Goal: Communication & Community: Participate in discussion

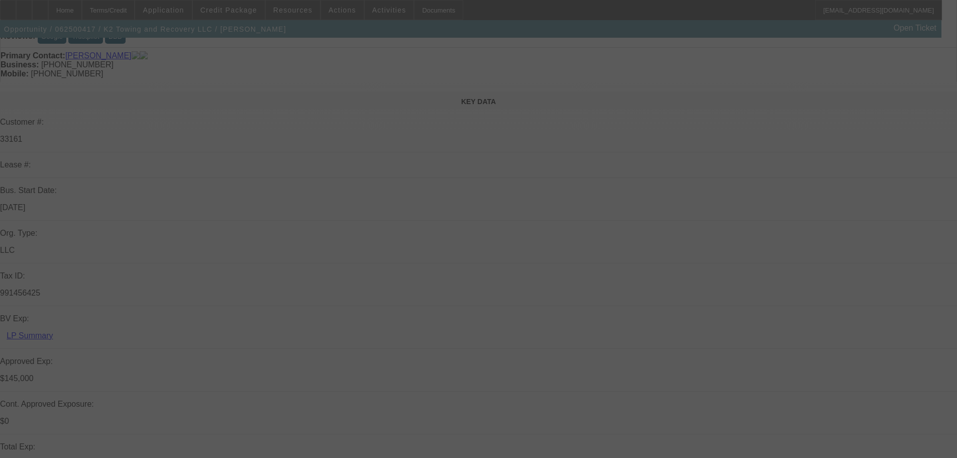
scroll to position [201, 0]
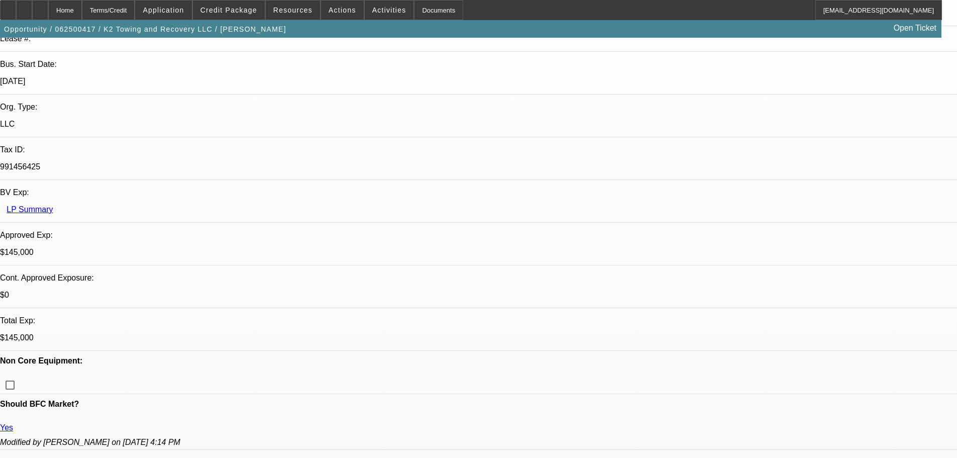
select select "0"
select select "2"
select select "0"
select select "6"
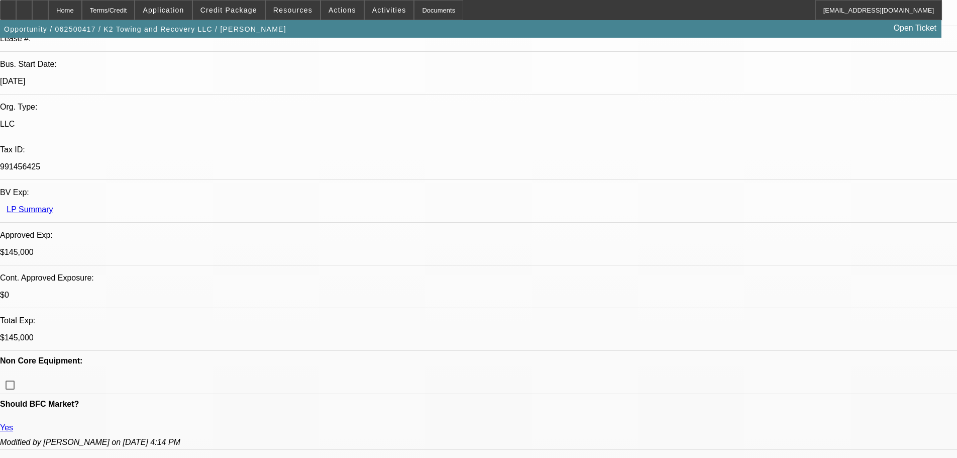
select select "0"
select select "3"
select select "2"
select select "0.1"
select select "4"
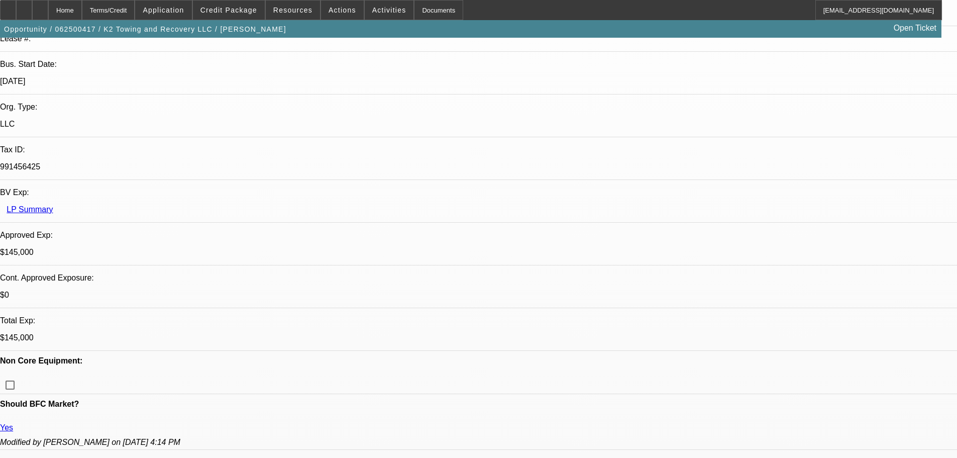
select select "0"
select select "2"
select select "0"
select select "6"
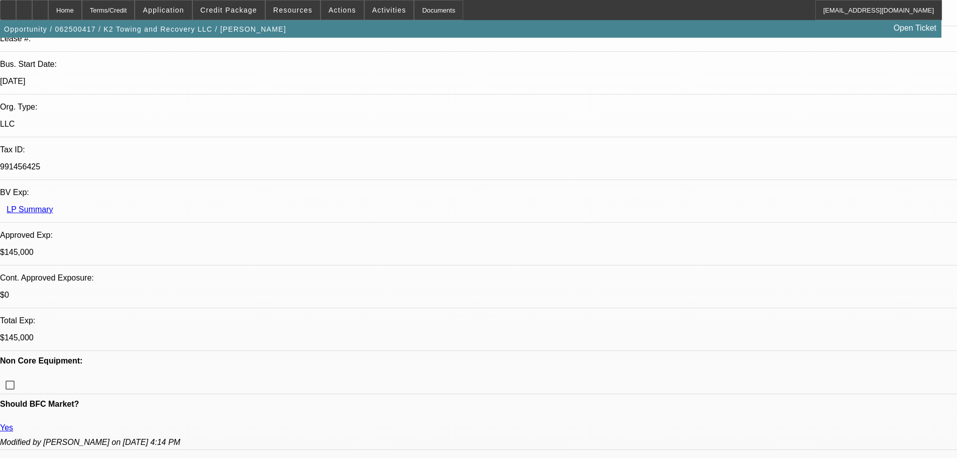
select select "0.1"
select select "2"
select select "0"
select select "6"
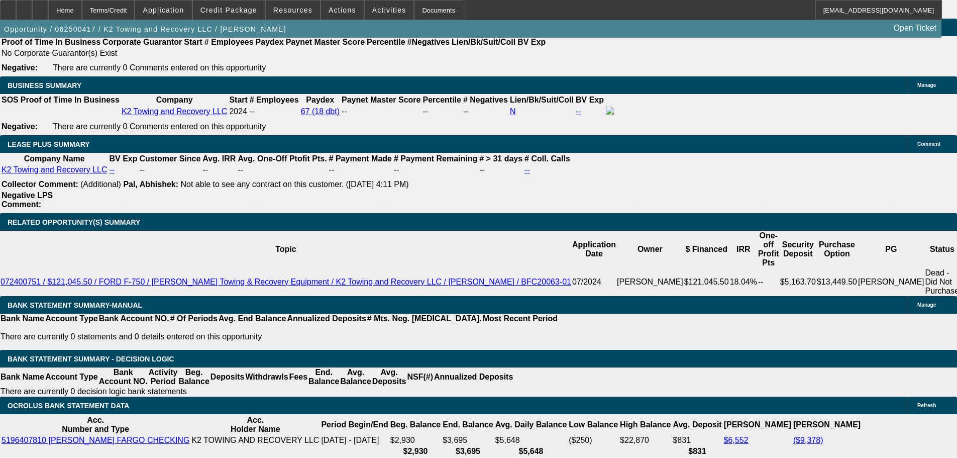
scroll to position [1808, 0]
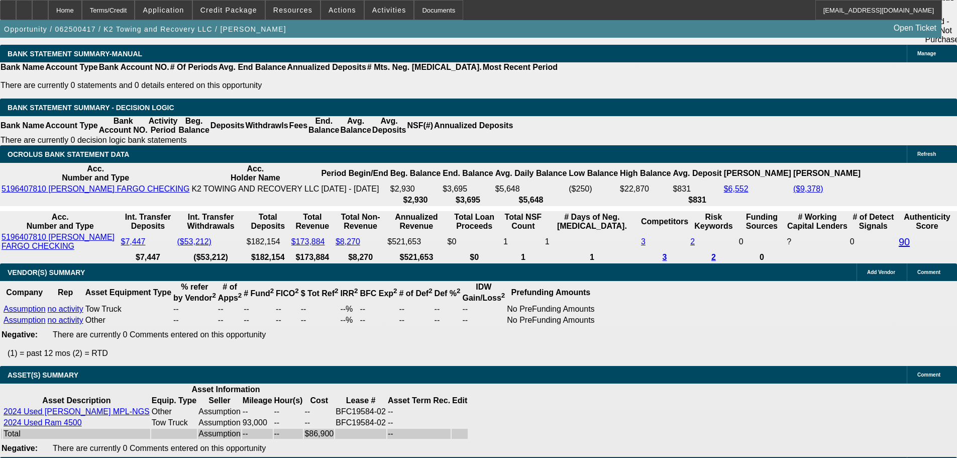
select select "5"
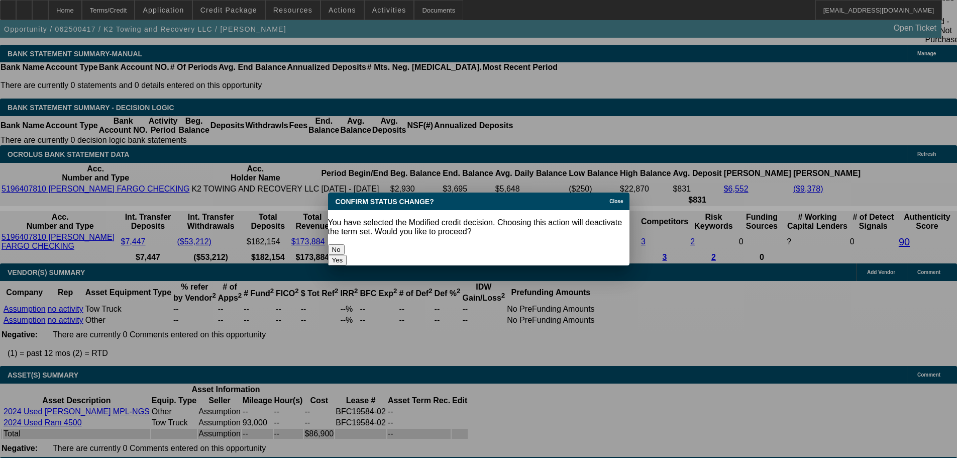
scroll to position [0, 0]
click at [347, 255] on button "Yes" at bounding box center [337, 260] width 19 height 11
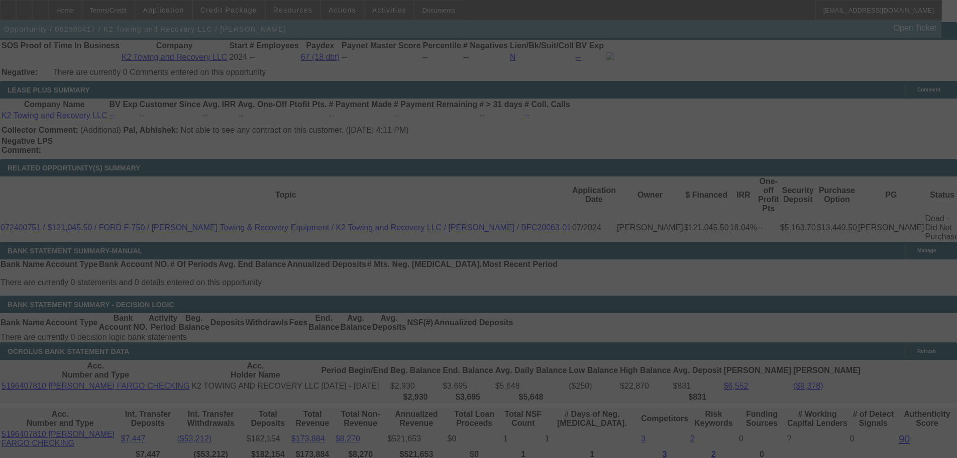
scroll to position [1607, 0]
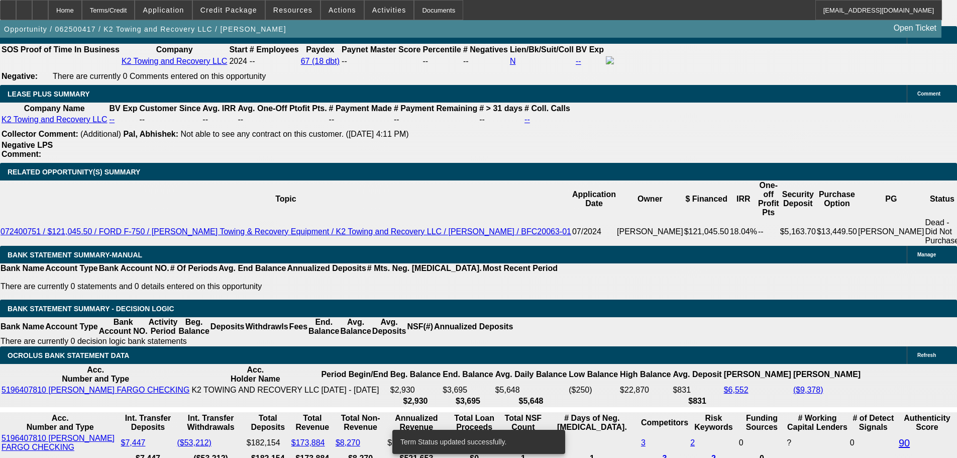
select select "0"
select select "3"
select select "2"
select select "0.1"
select select "4"
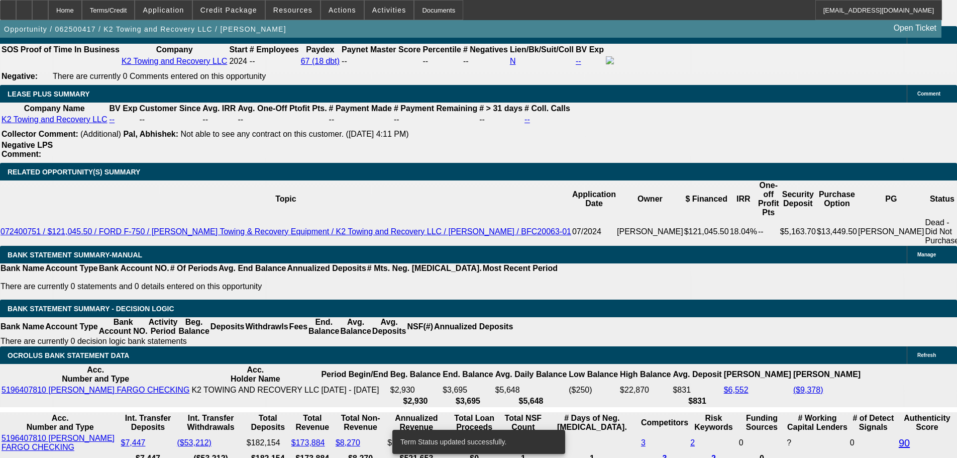
select select "0"
select select "2"
select select "0"
select select "6"
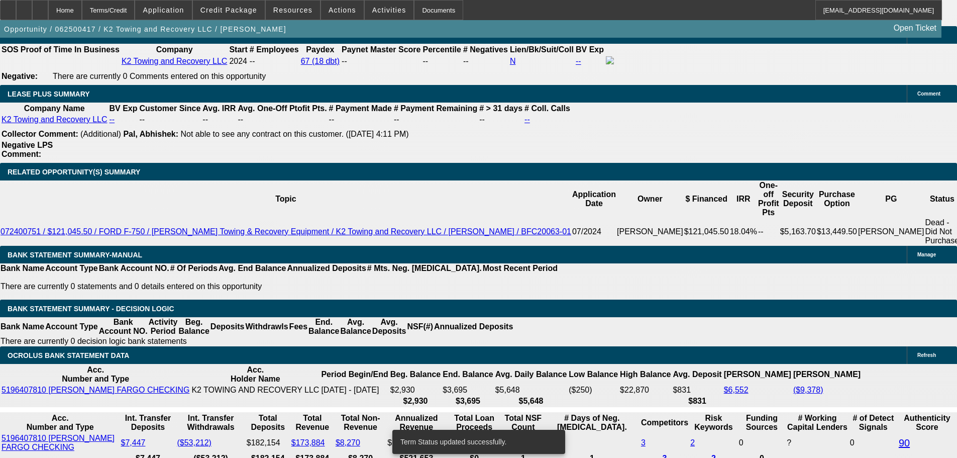
select select "0"
select select "3"
select select "2"
select select "0.1"
select select "4"
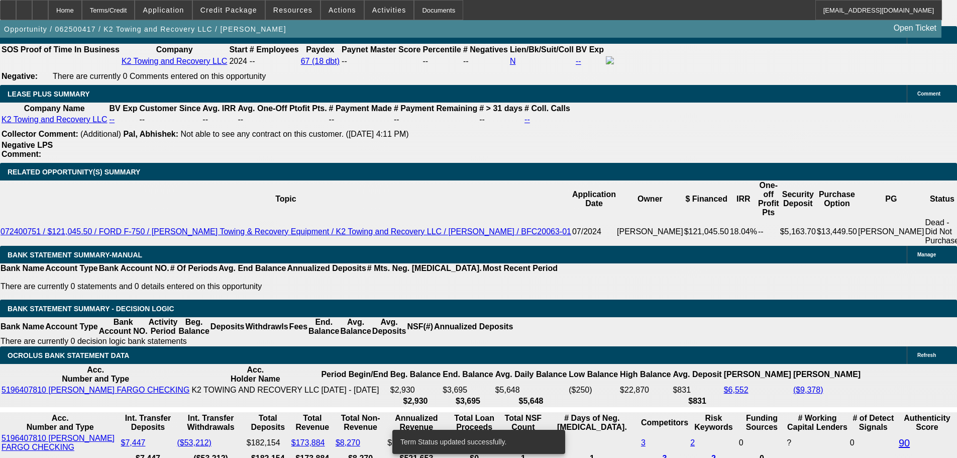
select select "0"
select select "2"
select select "0"
select select "6"
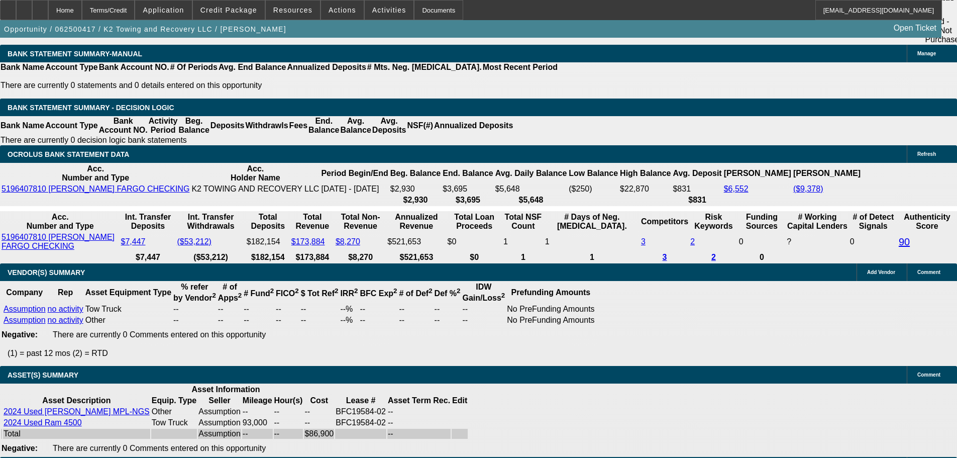
scroll to position [1708, 0]
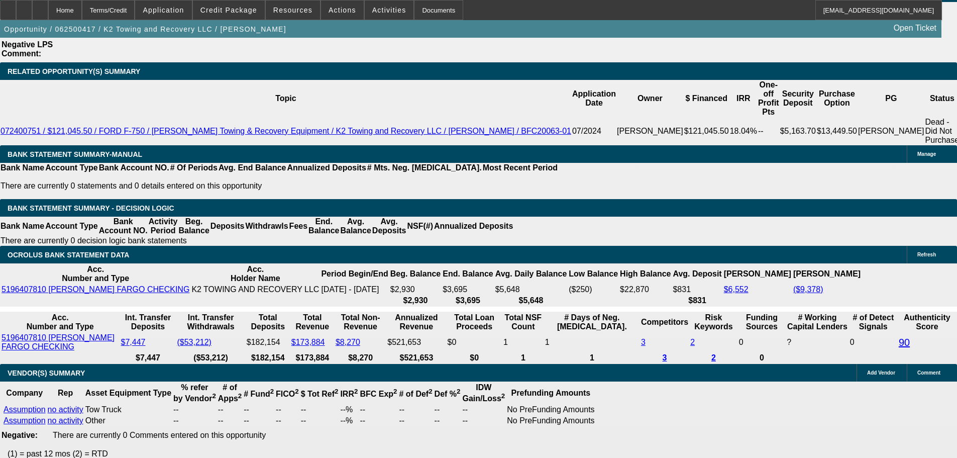
select select "4"
type input "$10,200.00"
type input "UNKNOWN"
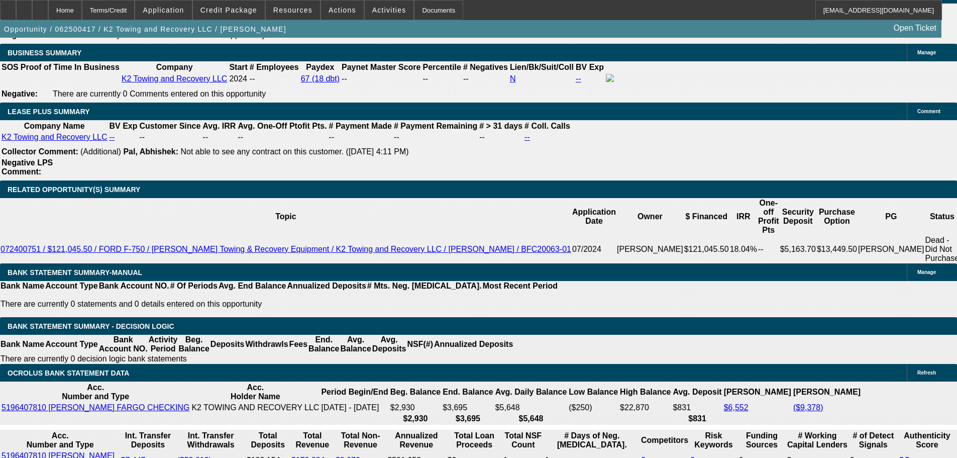
scroll to position [1457, 0]
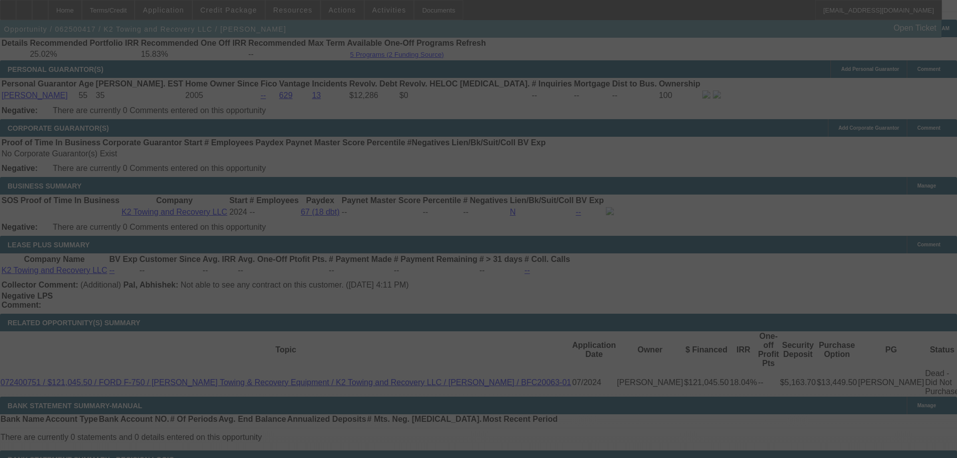
select select "0"
select select "4"
select select "2"
select select "0.1"
select select "4"
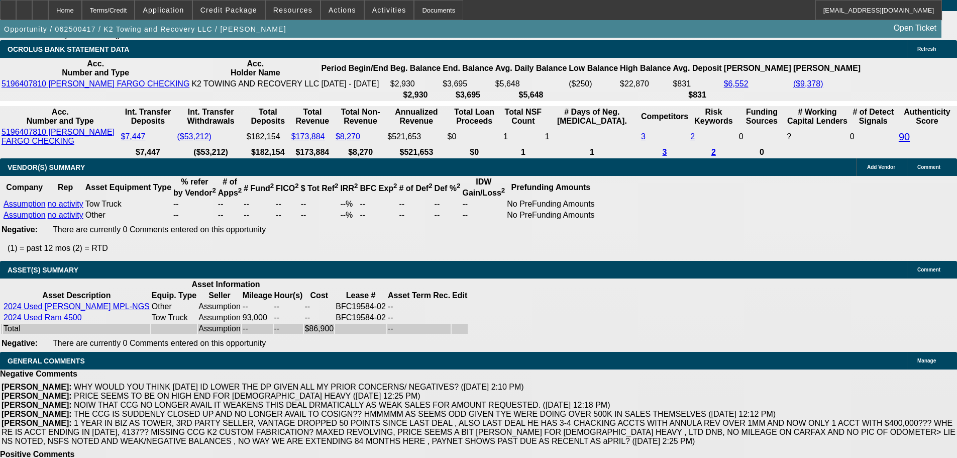
scroll to position [2049, 0]
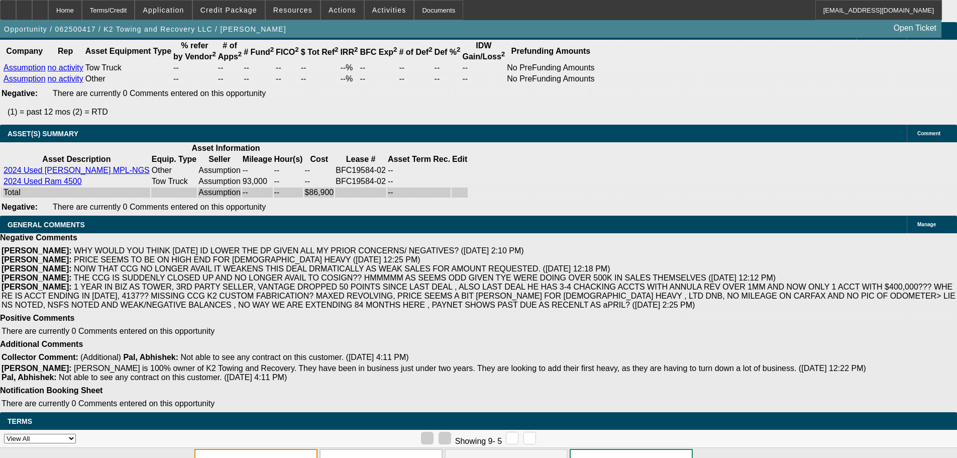
select select "3"
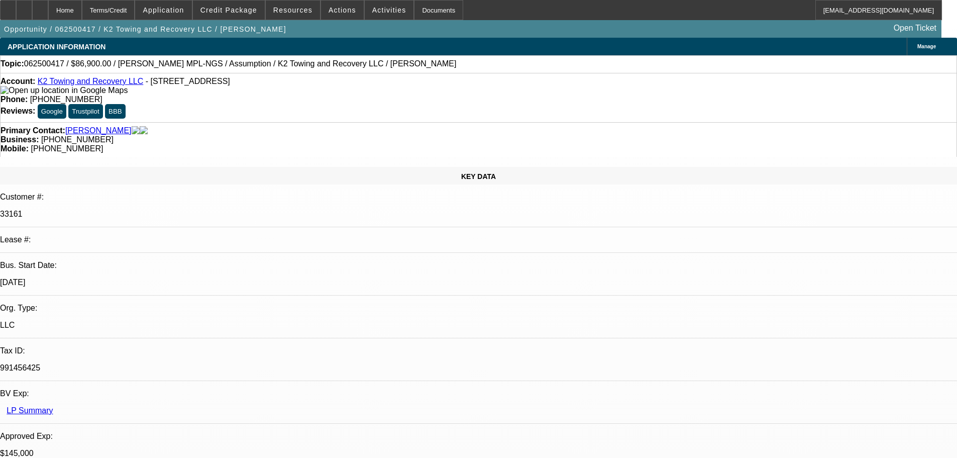
scroll to position [301, 0]
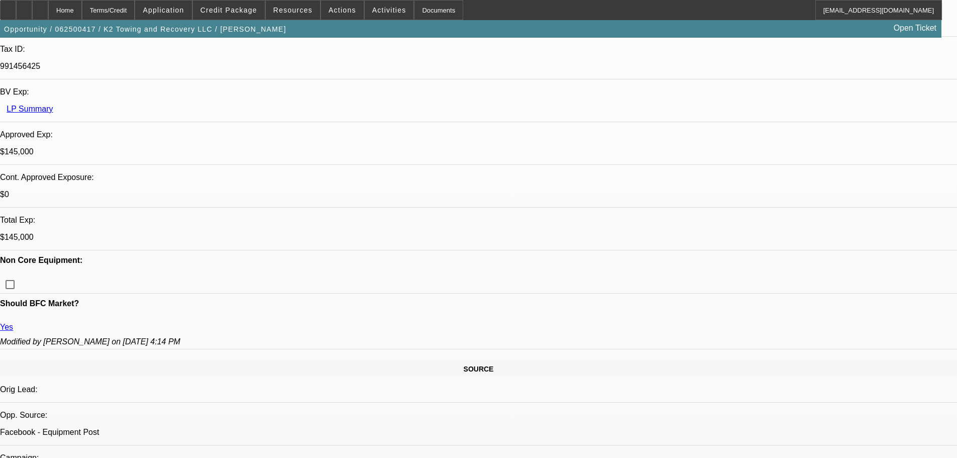
checkbox input "false"
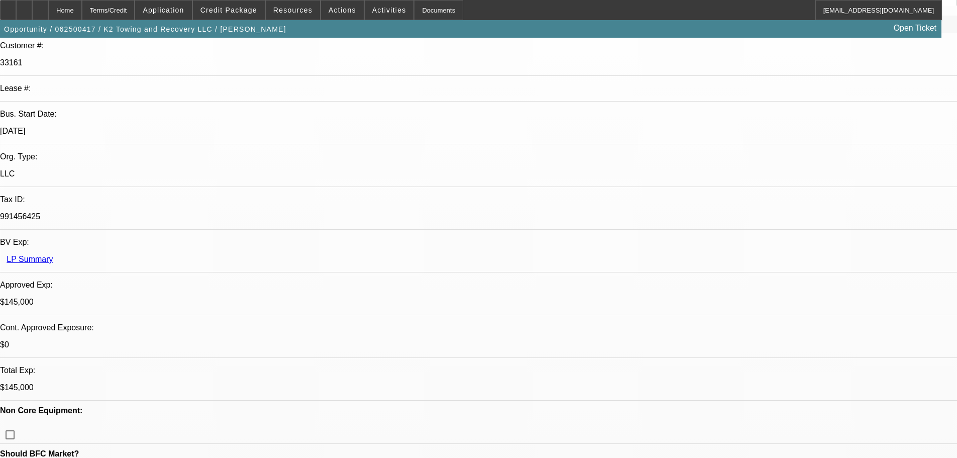
scroll to position [151, 0]
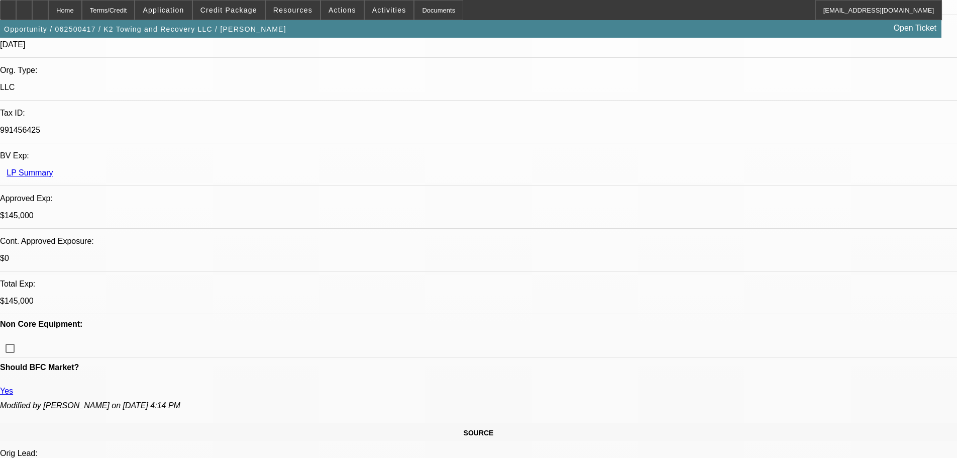
scroll to position [452, 0]
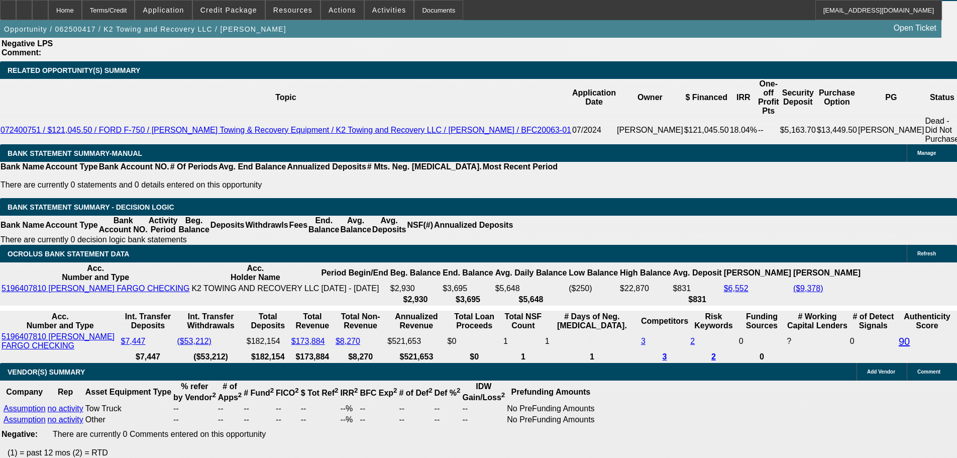
scroll to position [1708, 0]
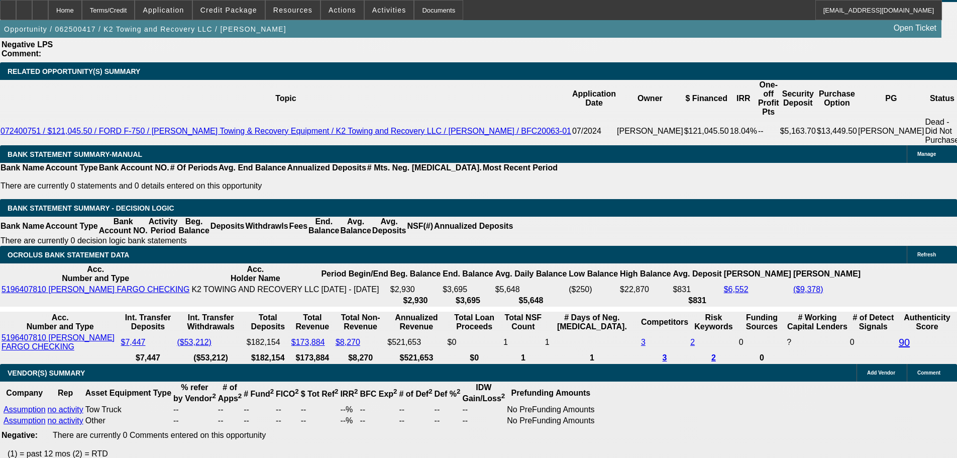
type textarea "GIVEN NEGATIVES HERES WHAT ID APPROVE FOR TRUCK FROM DC - STILL 9K LESS THAN WH…"
drag, startPoint x: 176, startPoint y: 296, endPoint x: 244, endPoint y: 286, distance: 68.5
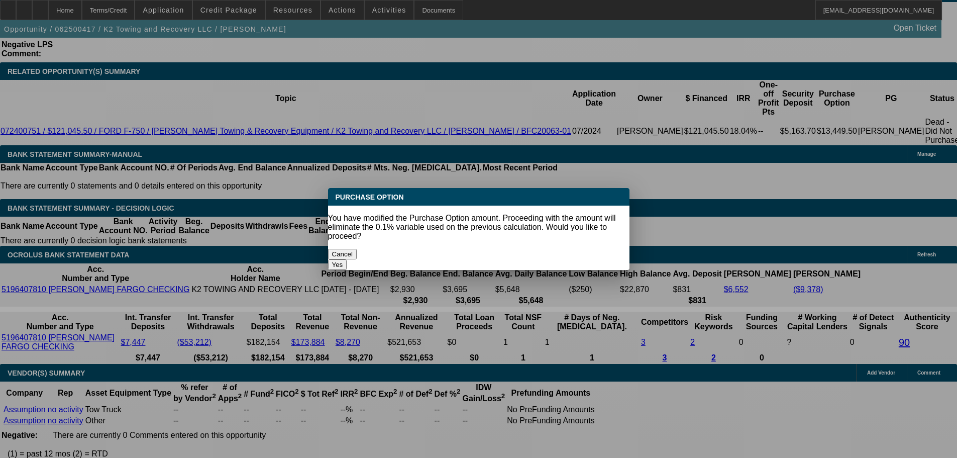
type input "$10,930.90"
click at [347, 259] on button "Yes" at bounding box center [337, 264] width 19 height 11
select select "0"
type input "UNKNOWN"
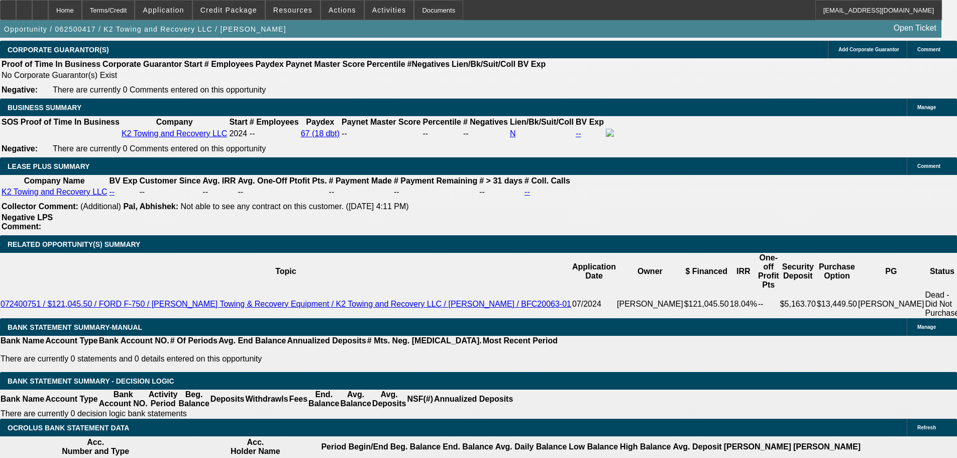
scroll to position [1356, 0]
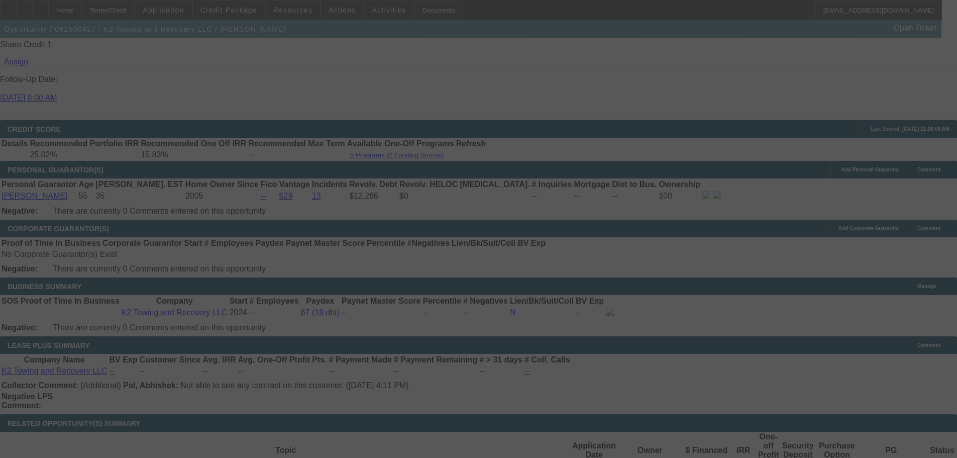
select select "0"
select select "4"
select select "2"
select select "0"
select select "4"
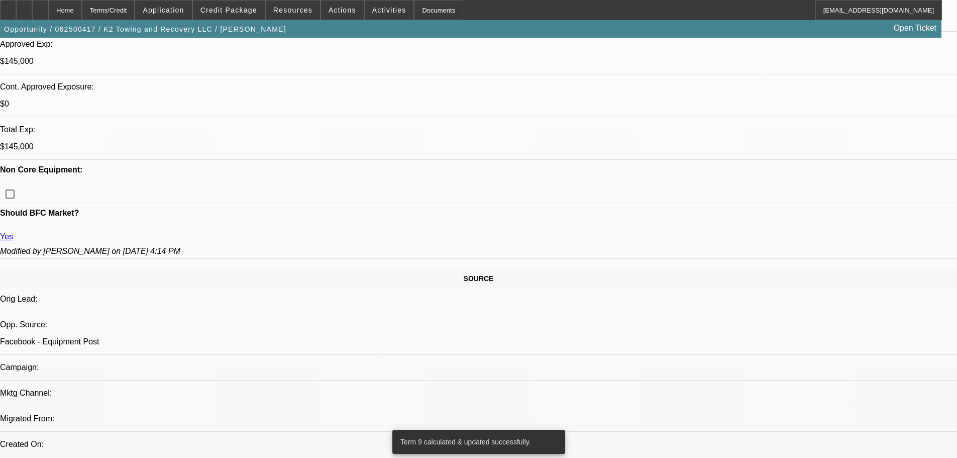
scroll to position [301, 0]
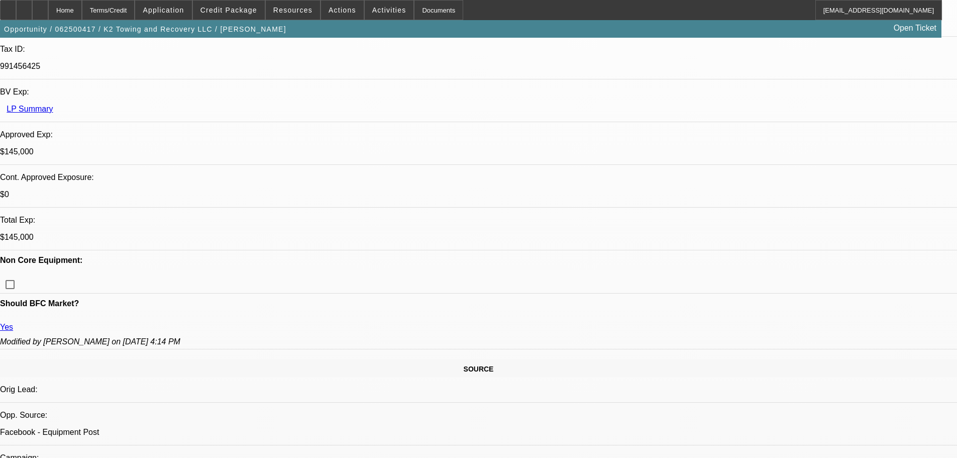
type textarea "GIVEN NEGATIVES HERES WHAT ID APPROVE FOR TRUCK FROM DC - STILL 9K LESS THAN WH…"
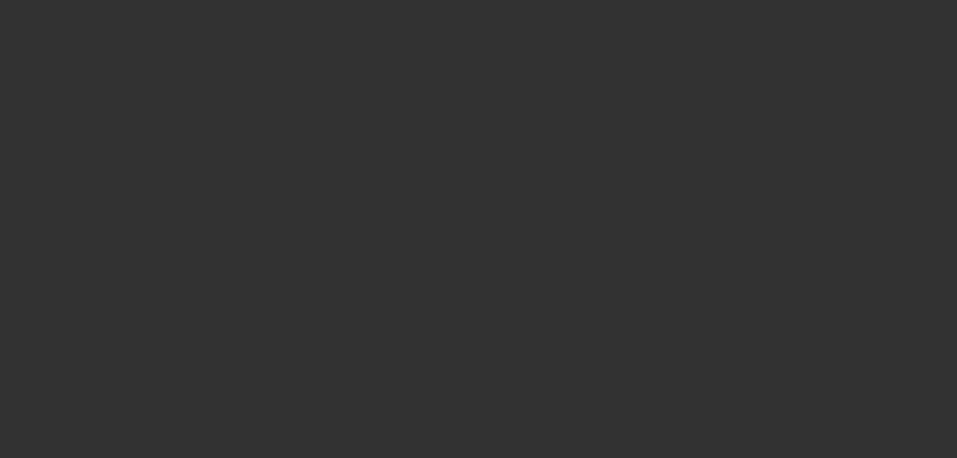
scroll to position [0, 0]
select select "0"
select select "4"
select select "2"
select select "0"
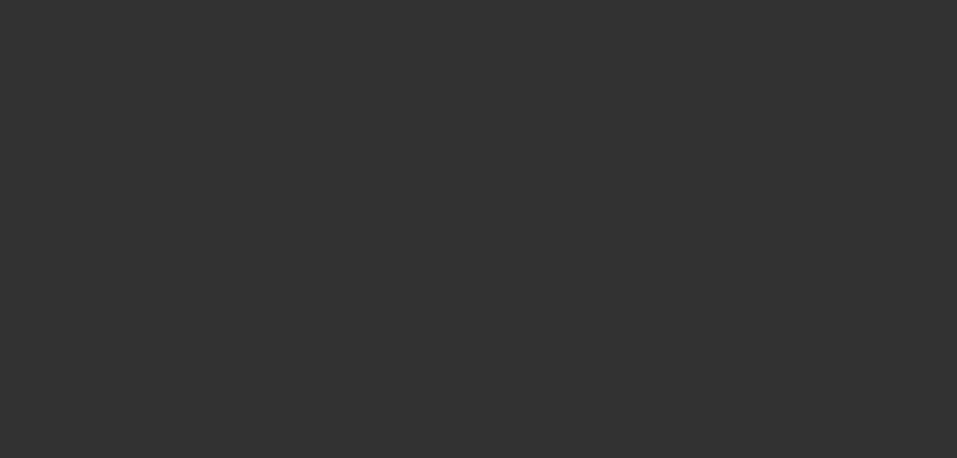
select select "4"
select select "0"
select select "2"
select select "0"
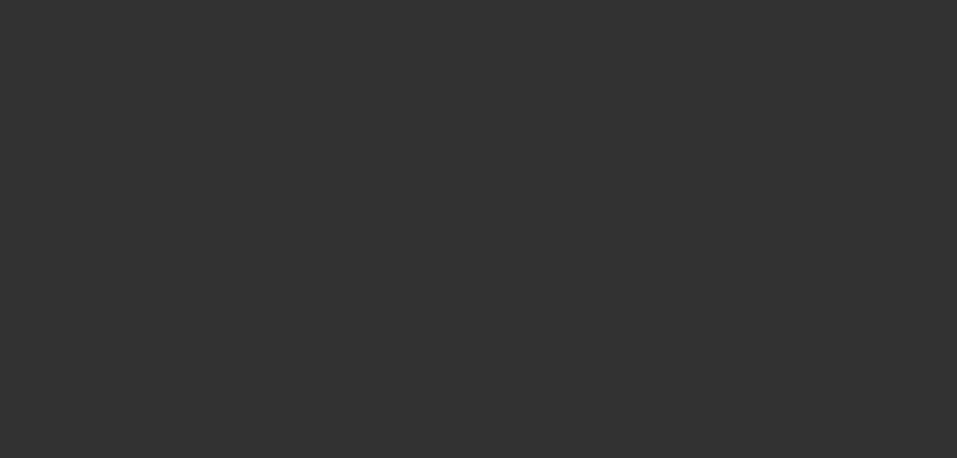
select select "6"
select select "0"
select select "3"
select select "2"
select select "0.1"
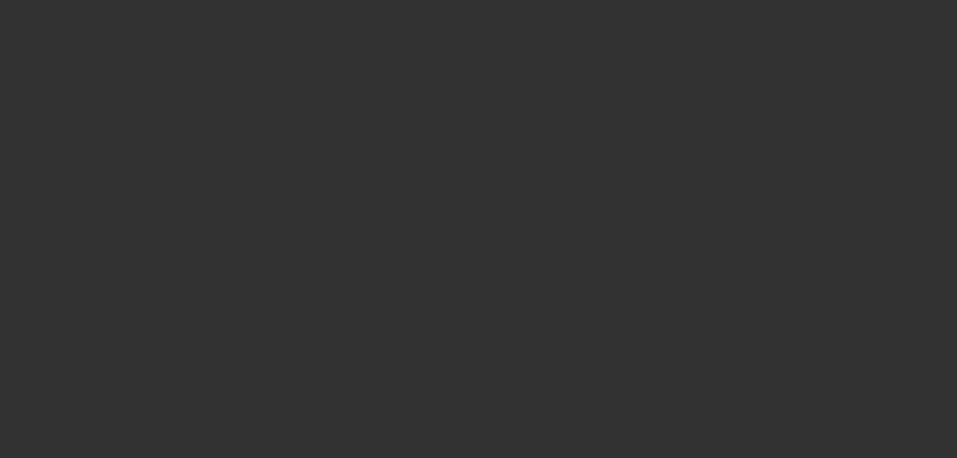
select select "4"
select select "0"
select select "2"
select select "0"
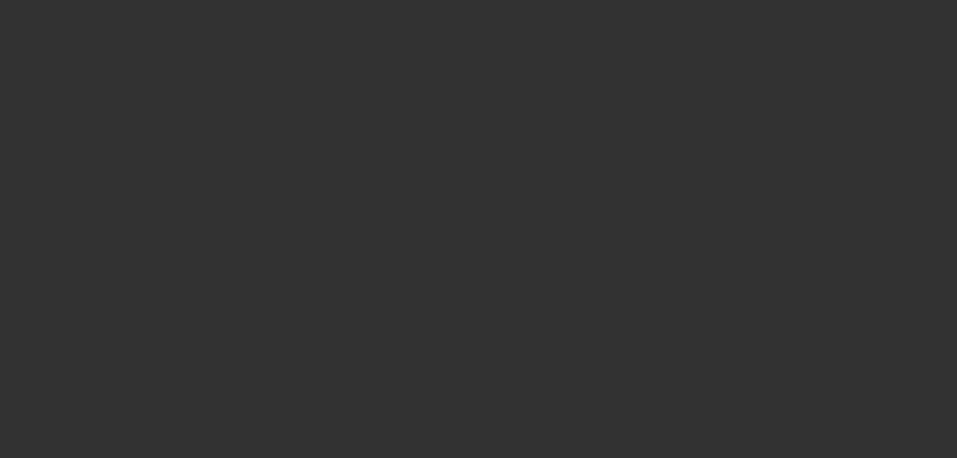
select select "6"
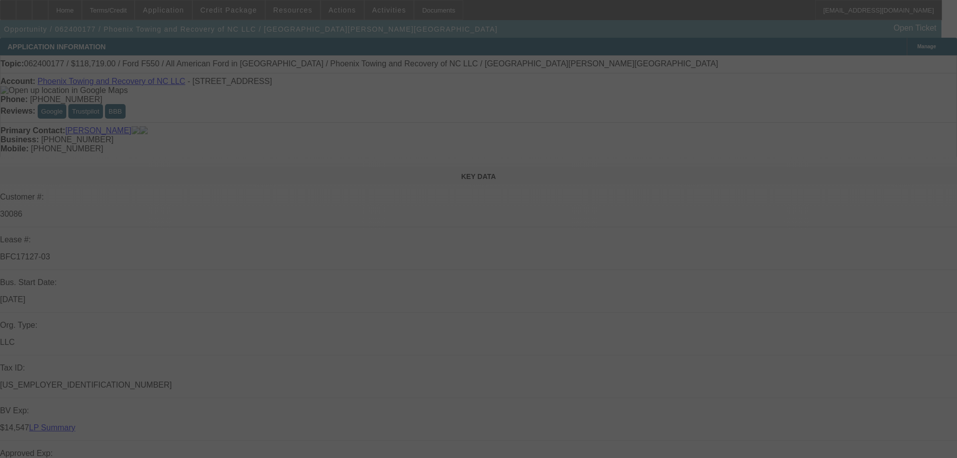
select select "0"
select select "2"
select select "0"
select select "6"
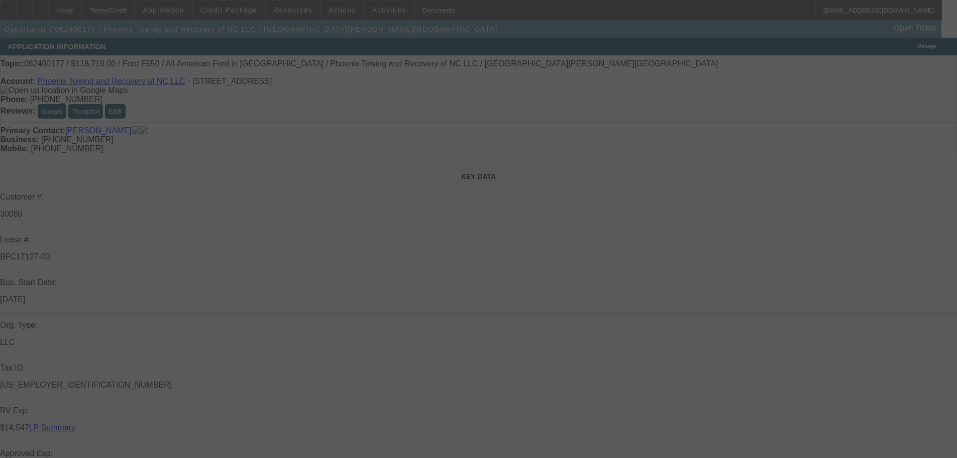
select select "0"
select select "2"
select select "0"
select select "6"
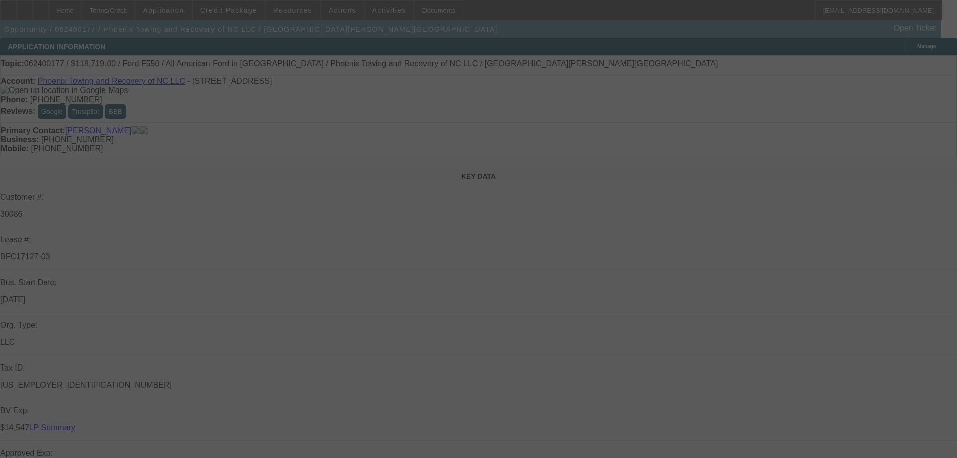
select select "0"
select select "2"
select select "0"
select select "6"
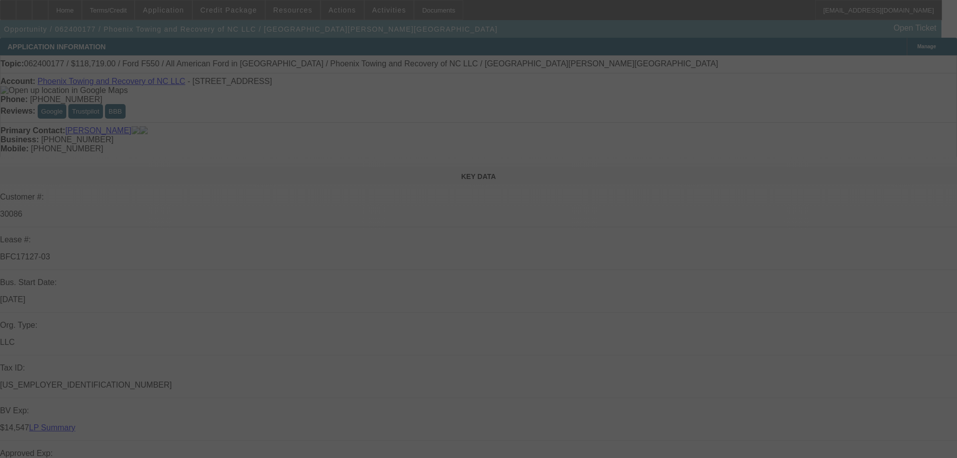
select select "0"
select select "2"
select select "0"
select select "6"
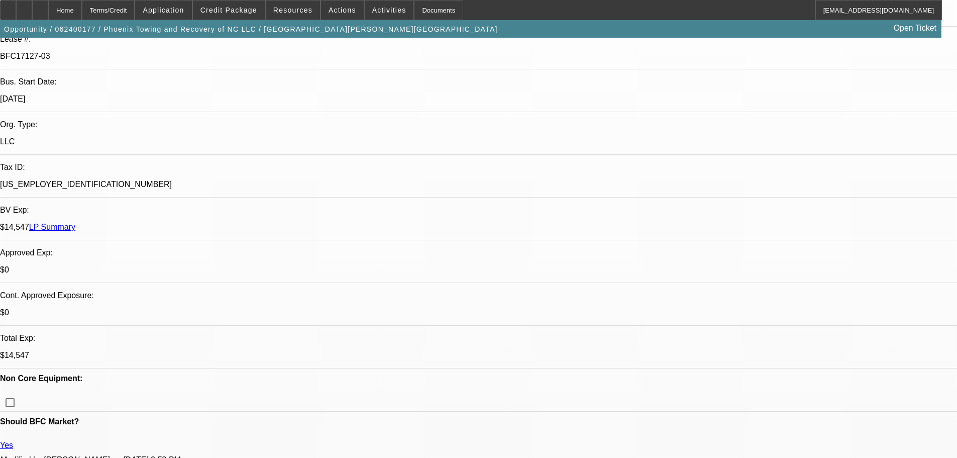
scroll to position [201, 0]
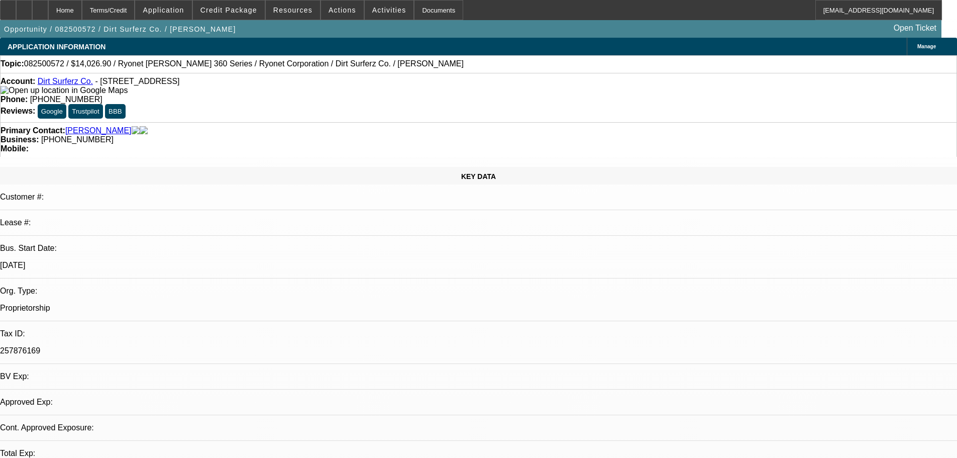
select select "0.2"
select select "2"
select select "0.1"
select select "4"
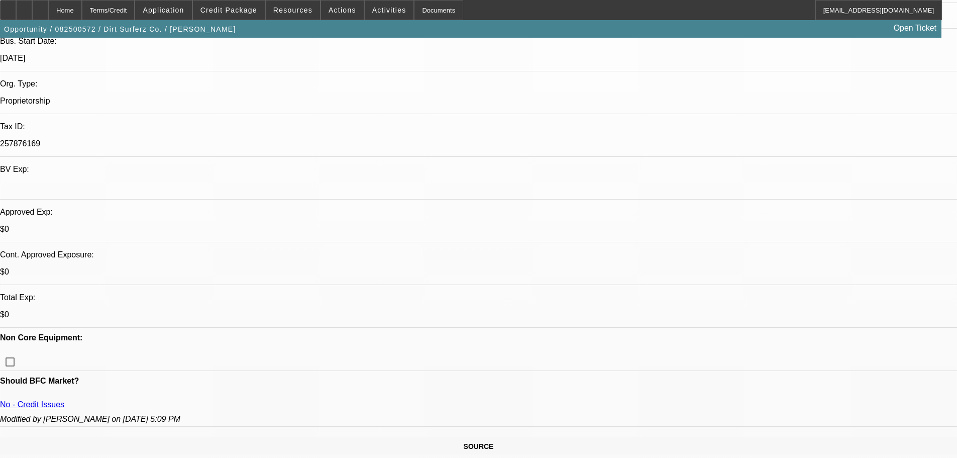
scroll to position [50, 0]
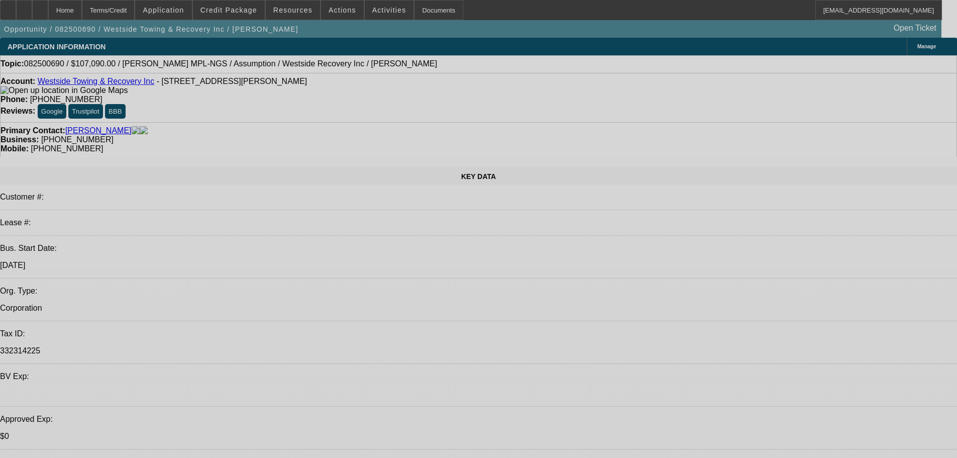
select select "0"
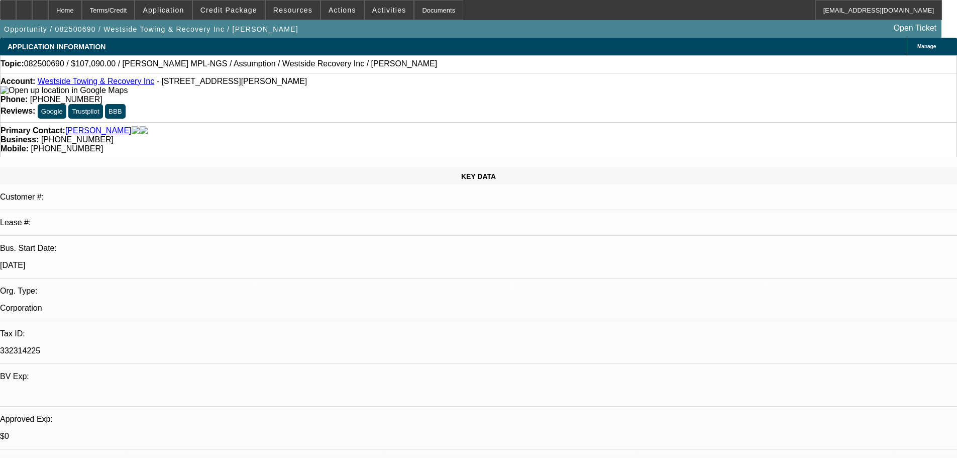
select select "2"
select select "0.1"
select select "2"
select select "4"
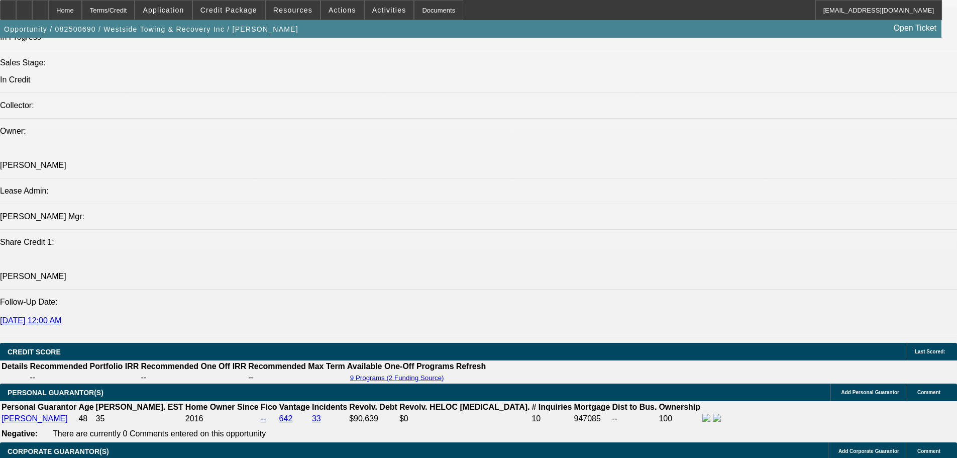
scroll to position [1004, 0]
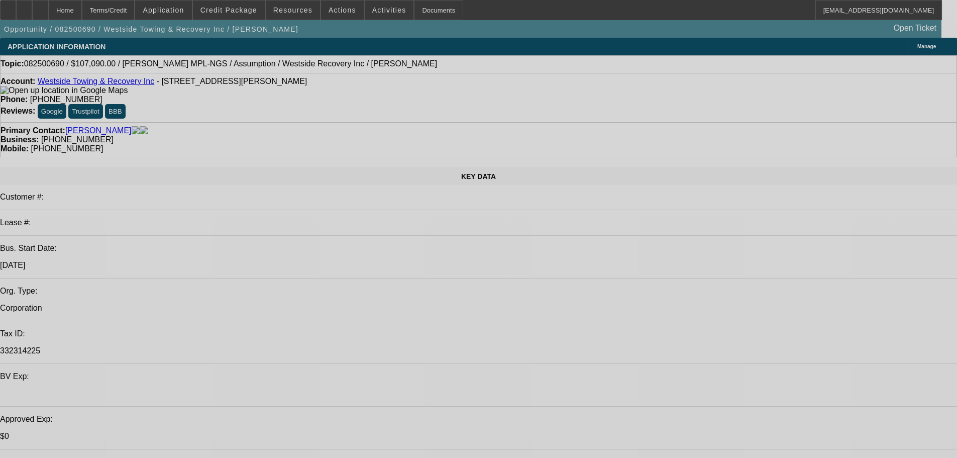
select select "0"
select select "2"
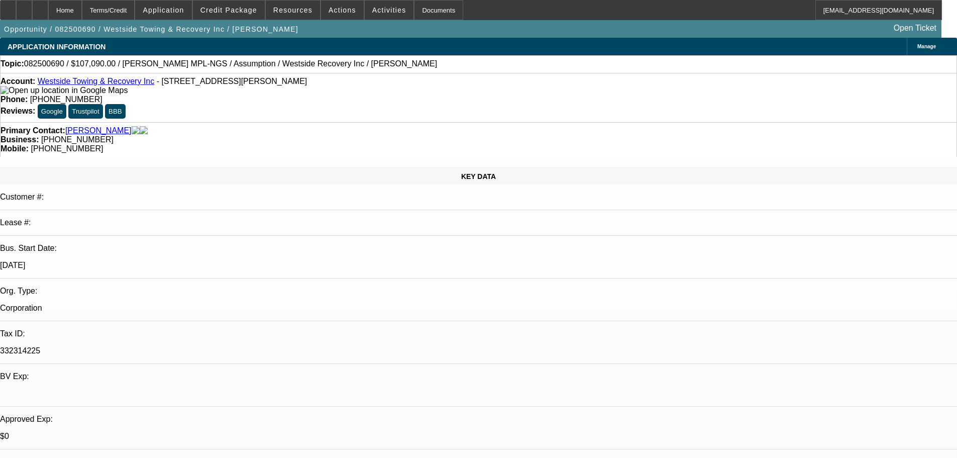
select select "0.1"
select select "4"
click at [239, 12] on span "Credit Package" at bounding box center [228, 10] width 57 height 8
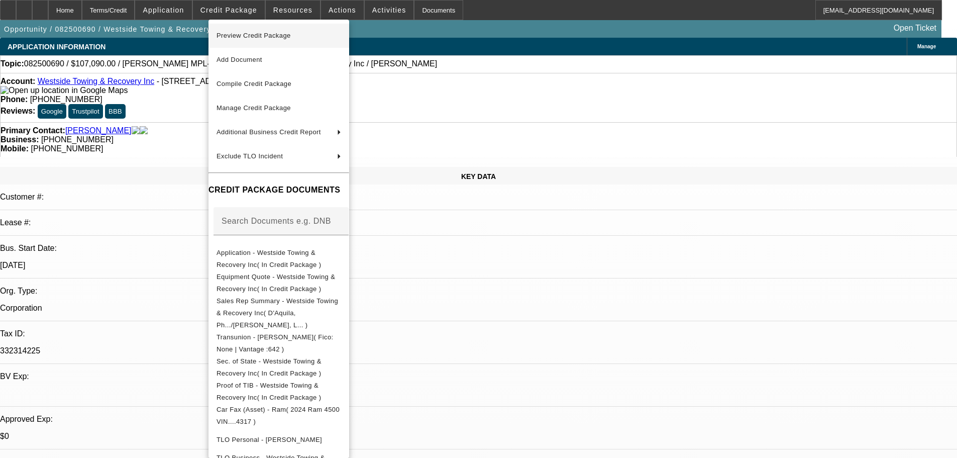
click at [258, 34] on span "Preview Credit Package" at bounding box center [253, 36] width 74 height 8
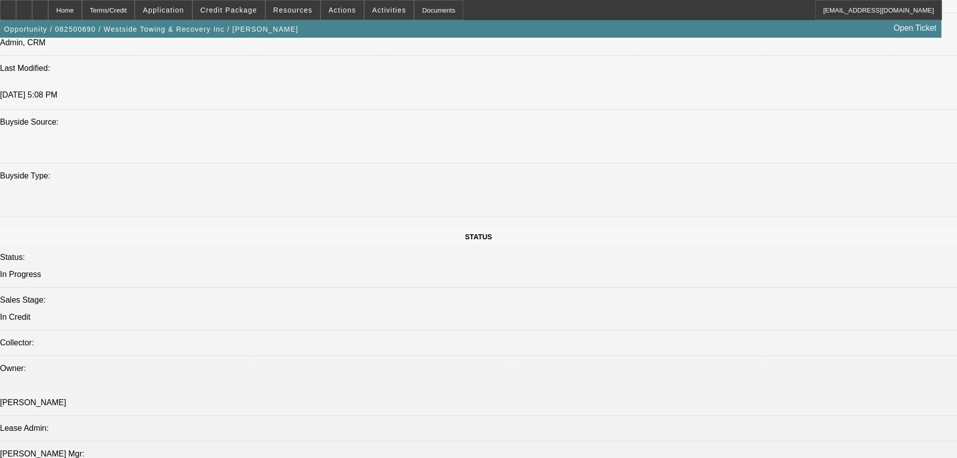
scroll to position [954, 0]
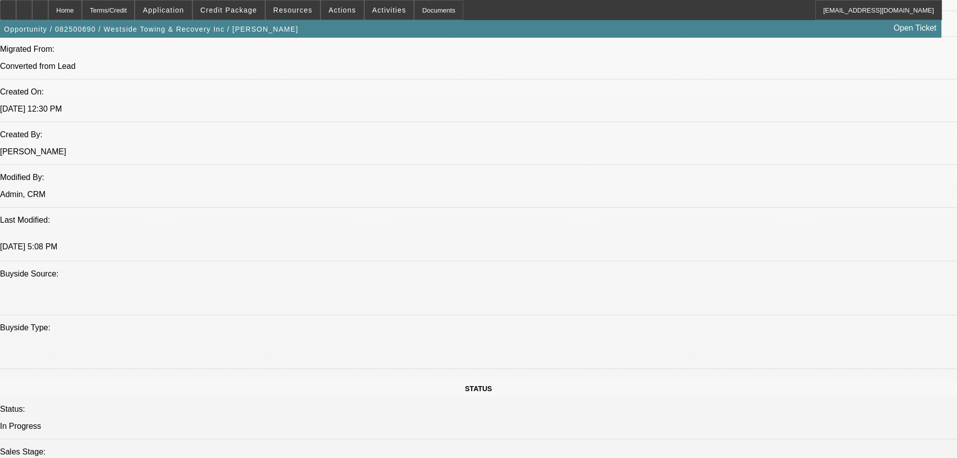
scroll to position [653, 0]
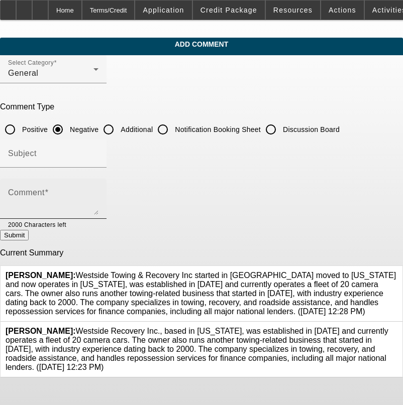
click at [83, 191] on textarea "Comment" at bounding box center [53, 203] width 90 height 24
type textarea "d"
click at [0, 230] on button "Submit" at bounding box center [14, 235] width 29 height 11
click at [83, 191] on textarea "Comment" at bounding box center [53, 203] width 90 height 24
click at [98, 189] on div "Comment" at bounding box center [53, 199] width 90 height 40
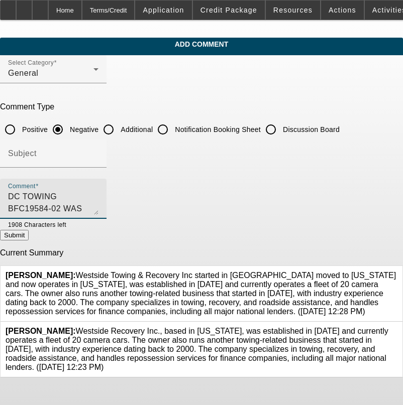
click at [70, 204] on textarea "DC TOWING BFC19584-02 WAS JUST SOLD TO CP IN [GEOGRAPHIC_DATA] SO THSI PROB NEE…" at bounding box center [53, 203] width 90 height 24
click at [98, 206] on textarea "DC TOWING BFC19584-02 WAS JUST SOLD TO CP IN [GEOGRAPHIC_DATA] SO THSI PROB NEE…" at bounding box center [53, 203] width 90 height 24
type textarea "DC TOWING BFC19584-02 WAS JUST SOLD TO CP IN [GEOGRAPHIC_DATA] SO THSI PROB NEE…"
click at [29, 235] on button "Submit" at bounding box center [14, 235] width 29 height 11
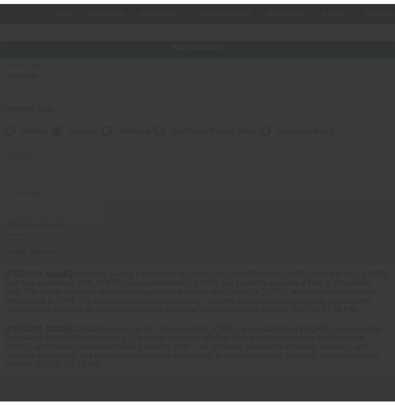
scroll to position [0, 0]
